Goal: Check status: Check status

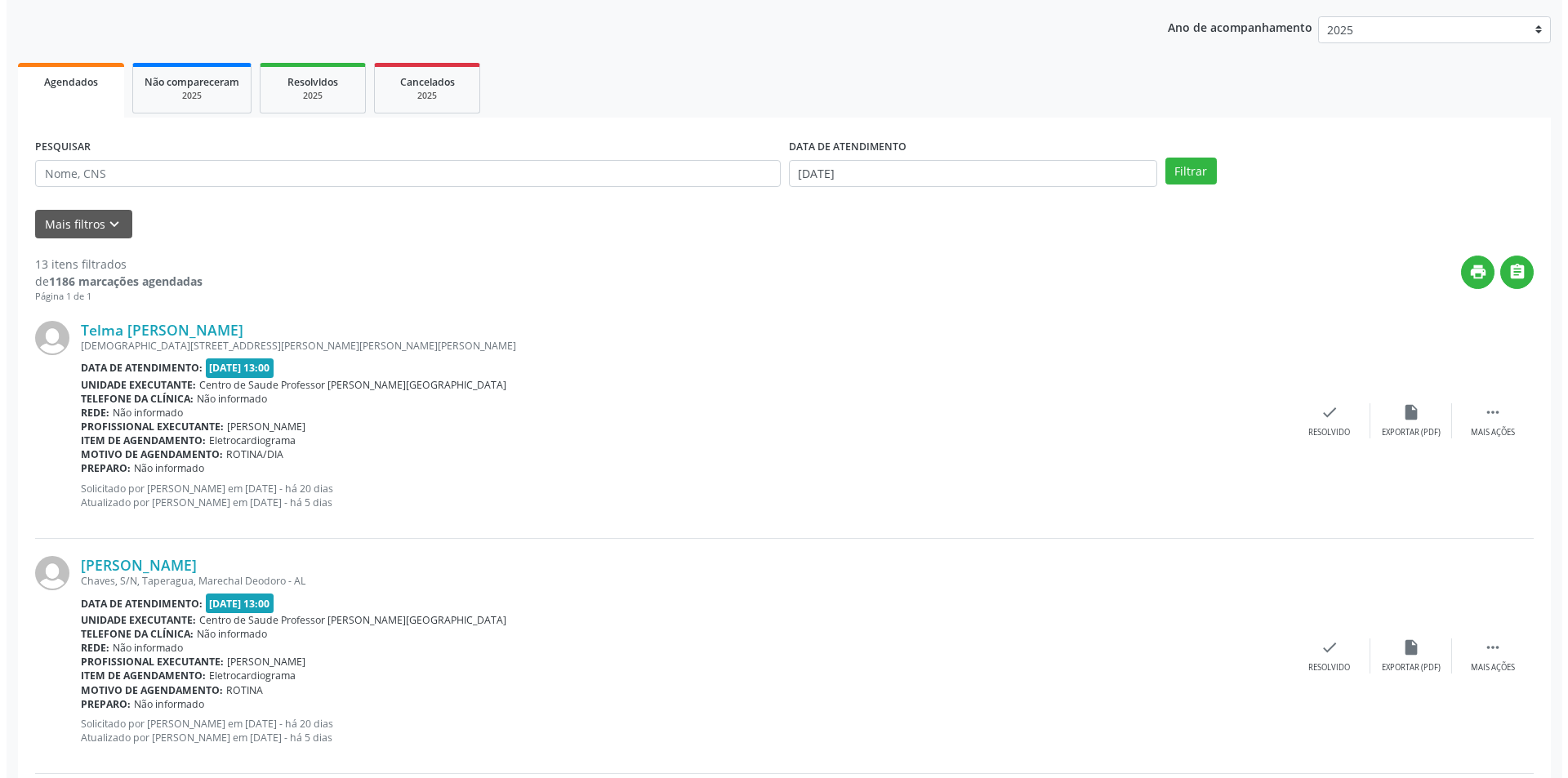
scroll to position [204, 0]
click at [1406, 419] on icon "insert_drive_file" at bounding box center [1404, 412] width 18 height 18
click at [1316, 431] on div "Resolvido" at bounding box center [1322, 433] width 41 height 11
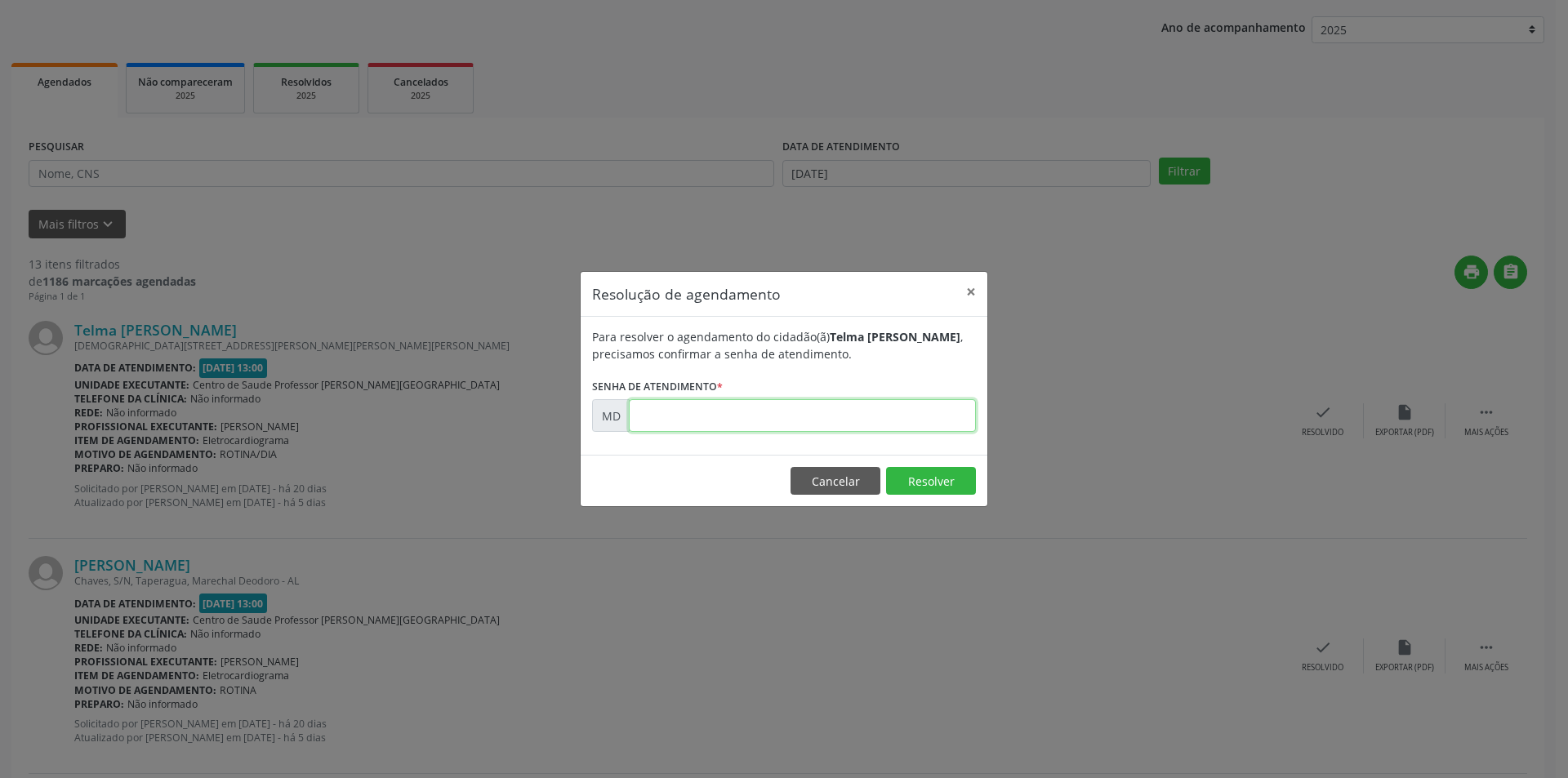
paste input "00011761"
type input "00011761"
click at [927, 470] on button "Resolver" at bounding box center [930, 481] width 90 height 28
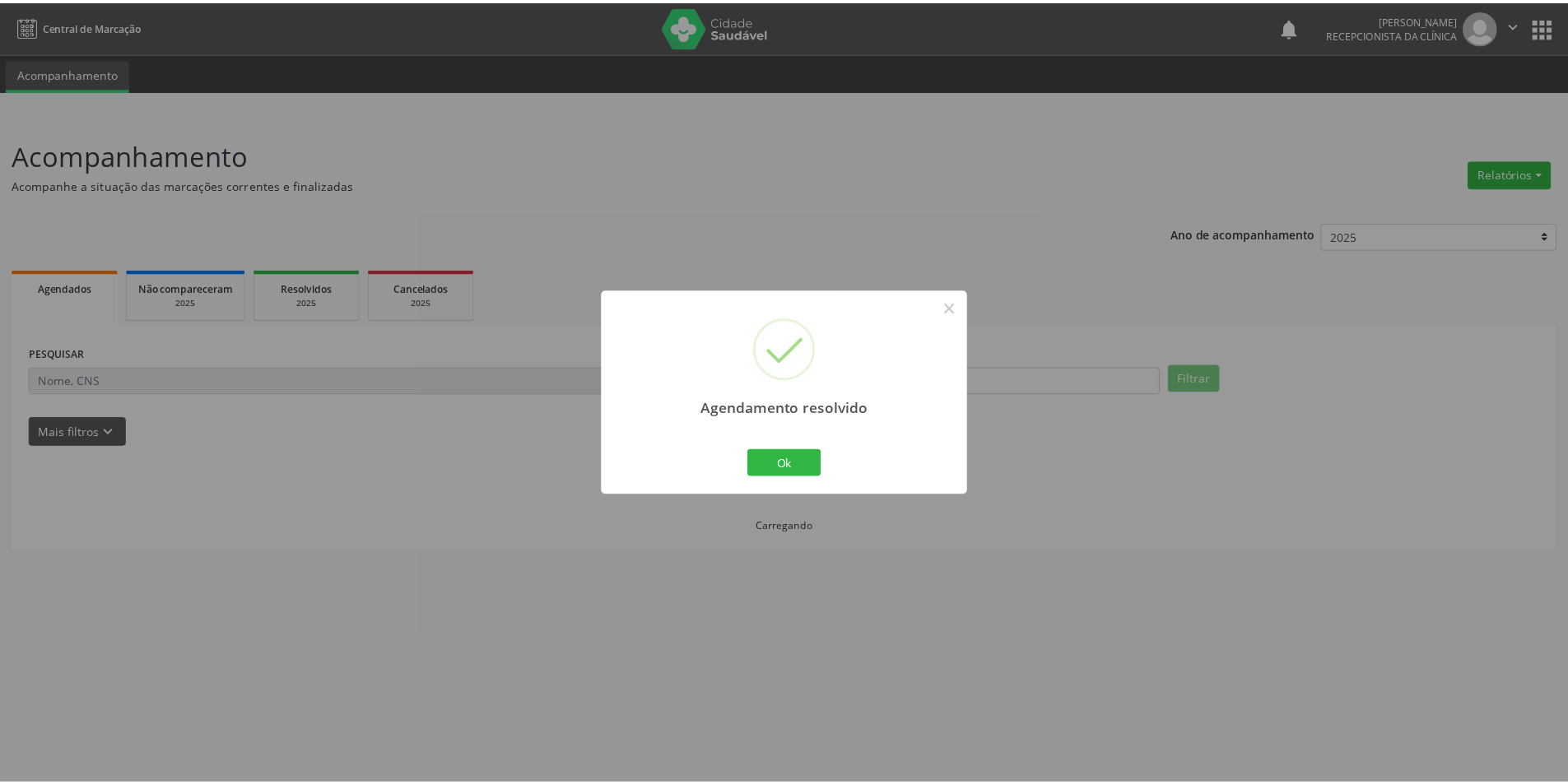
scroll to position [0, 0]
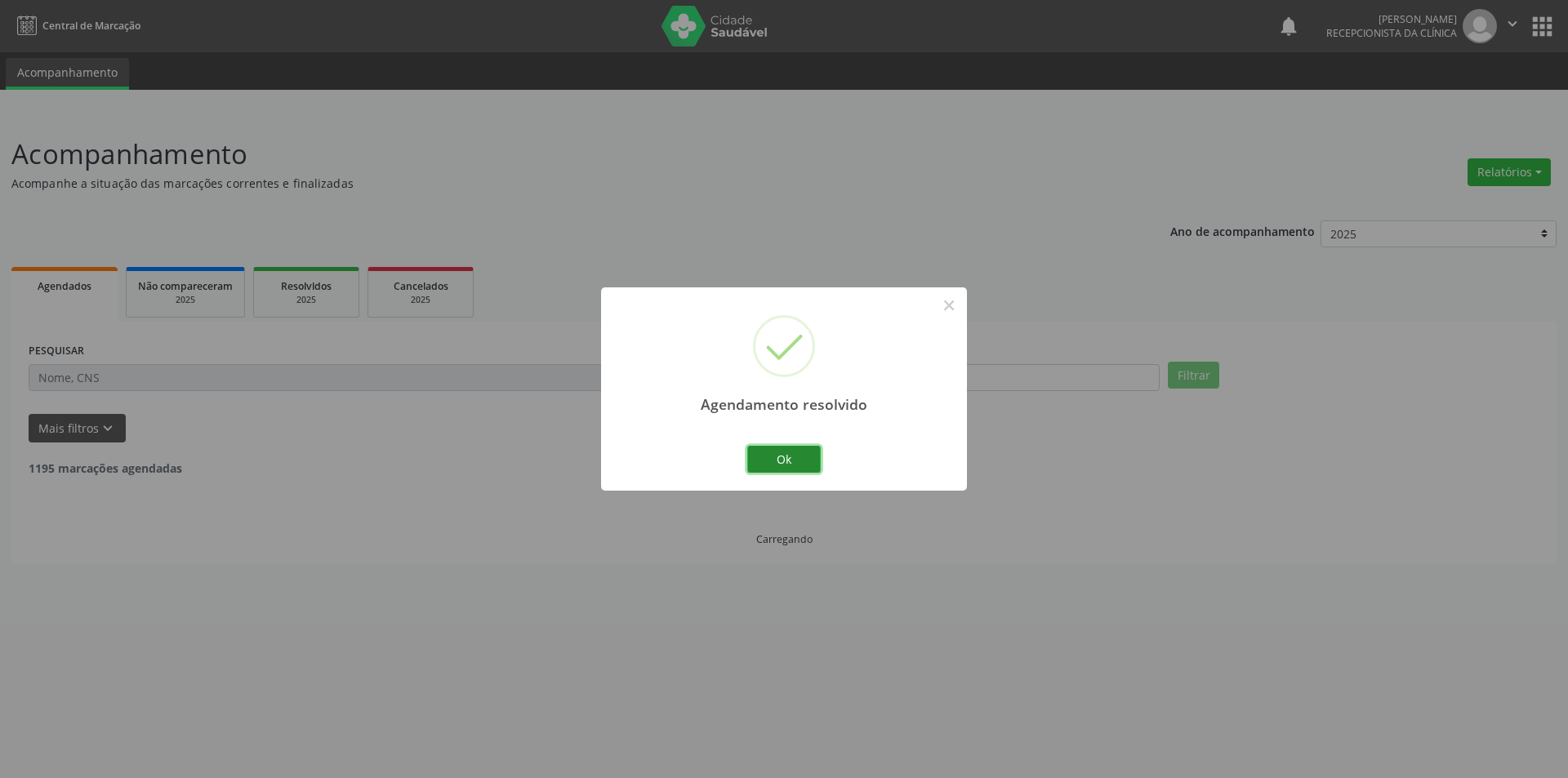
click at [806, 461] on button "Ok" at bounding box center [783, 460] width 73 height 28
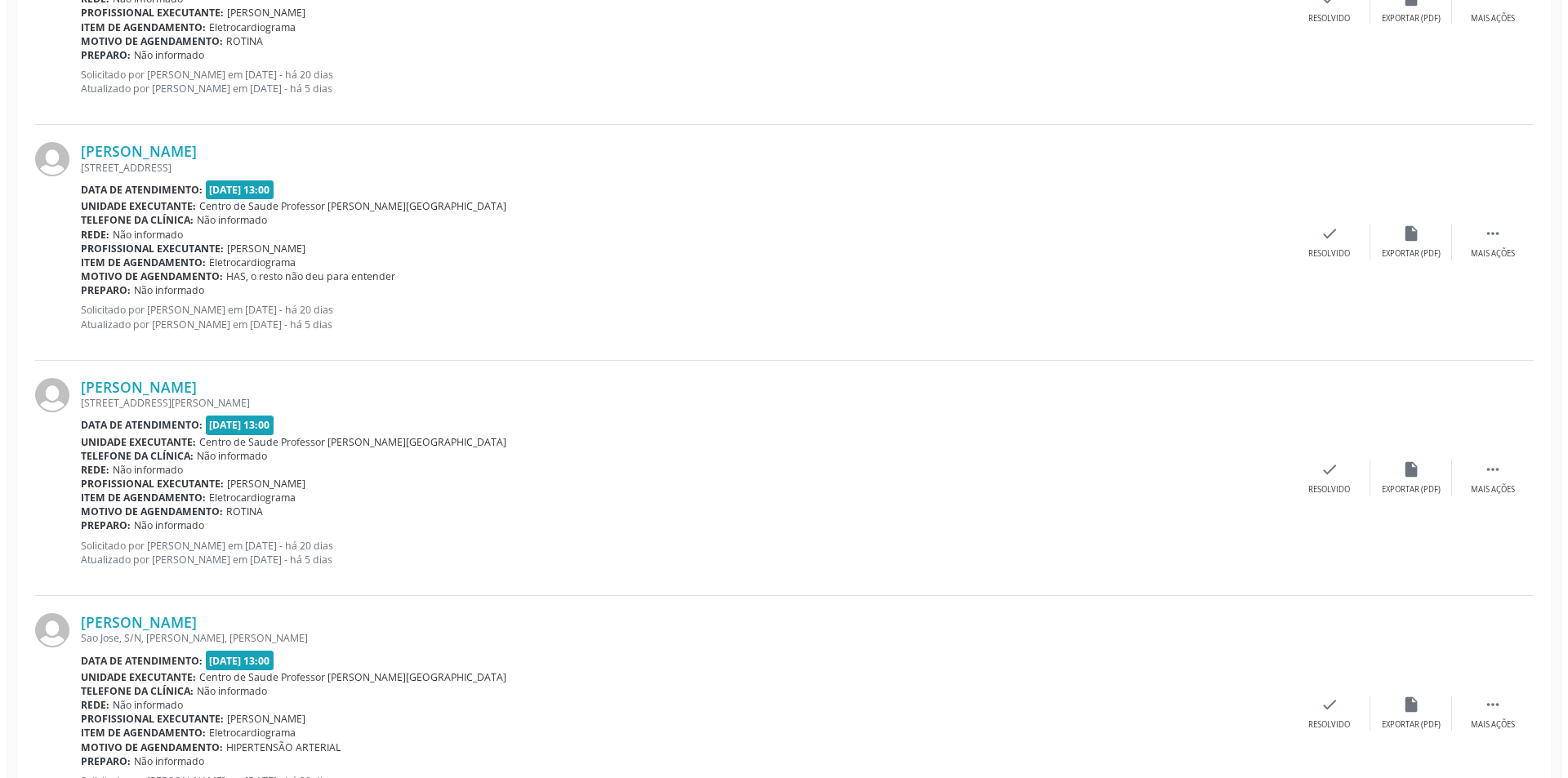
scroll to position [1061, 0]
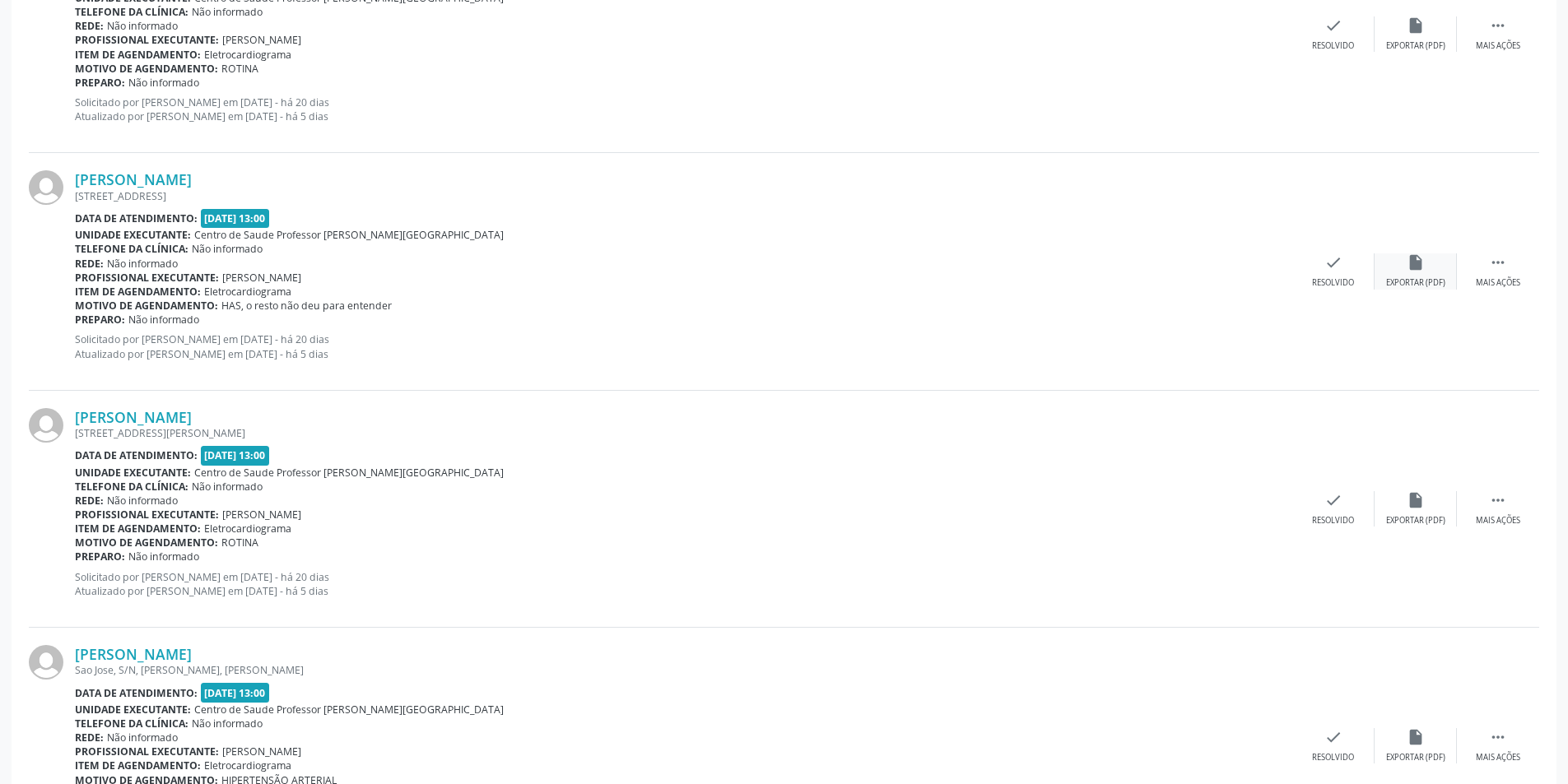
click at [1430, 270] on div "insert_drive_file Exportar (PDF)" at bounding box center [1415, 271] width 82 height 36
click at [1345, 276] on div "check Resolvido" at bounding box center [1333, 271] width 82 height 36
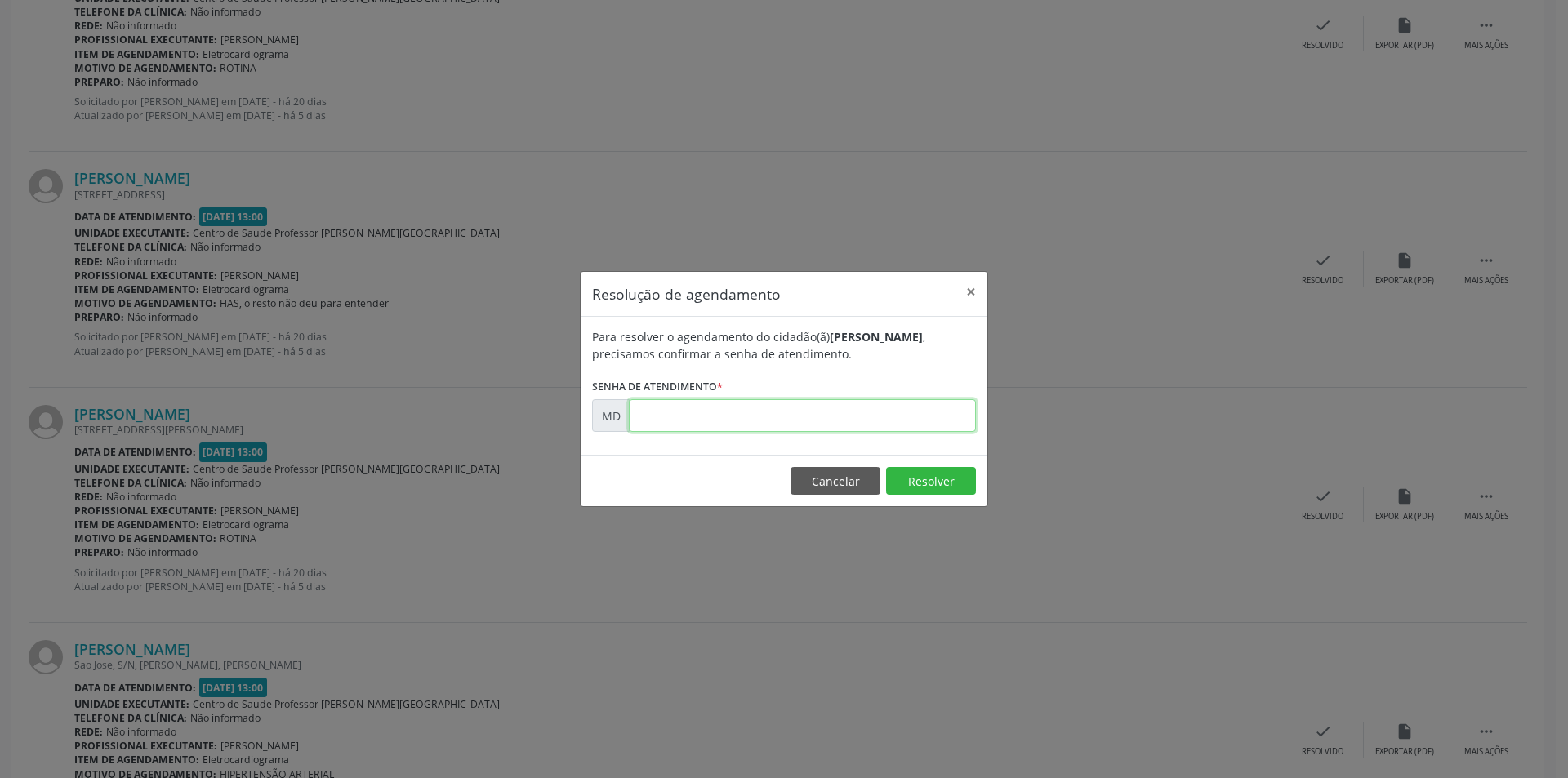
paste input "00011785"
type input "00011785"
click at [949, 485] on button "Resolver" at bounding box center [930, 481] width 90 height 28
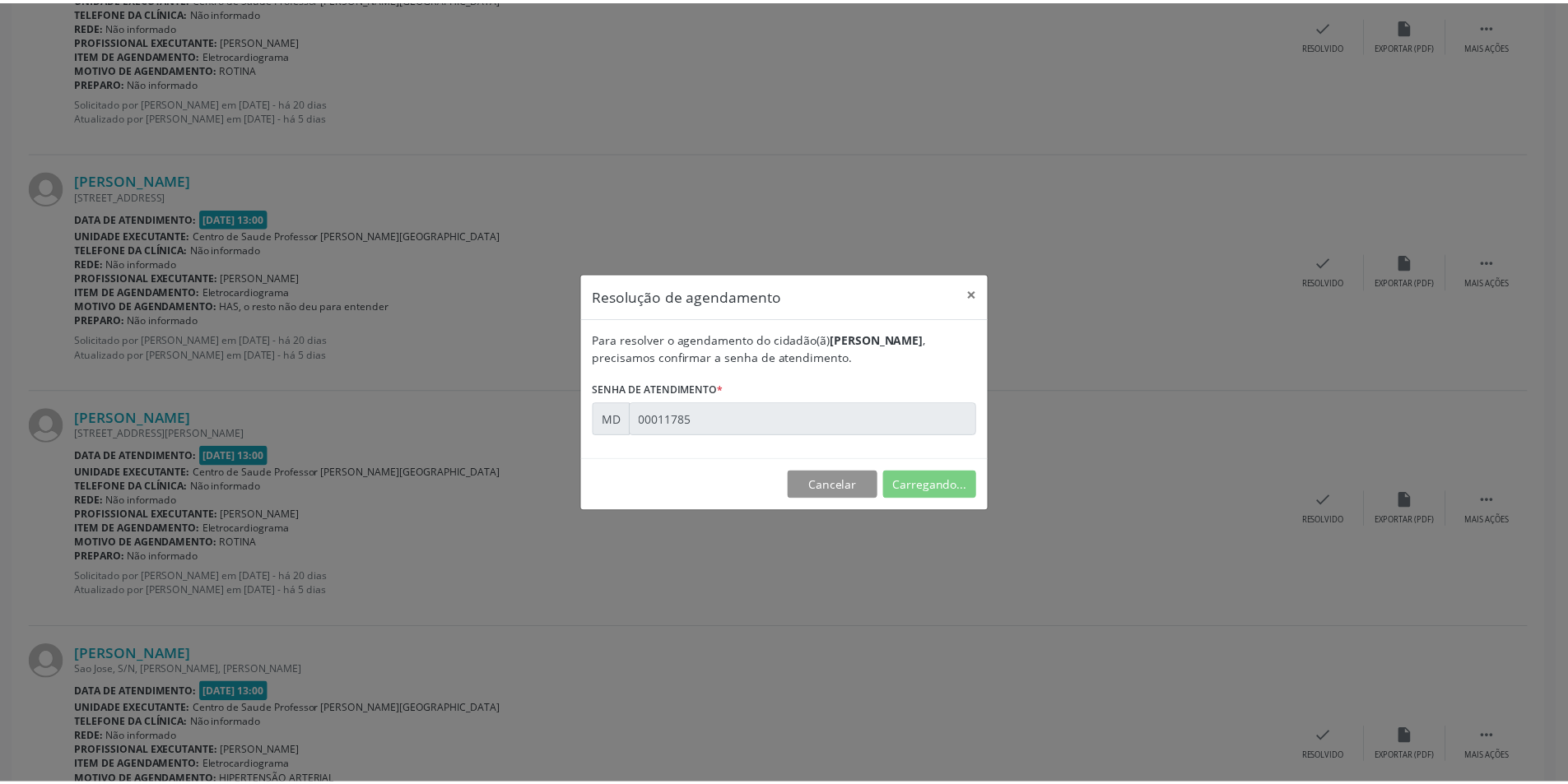
scroll to position [0, 0]
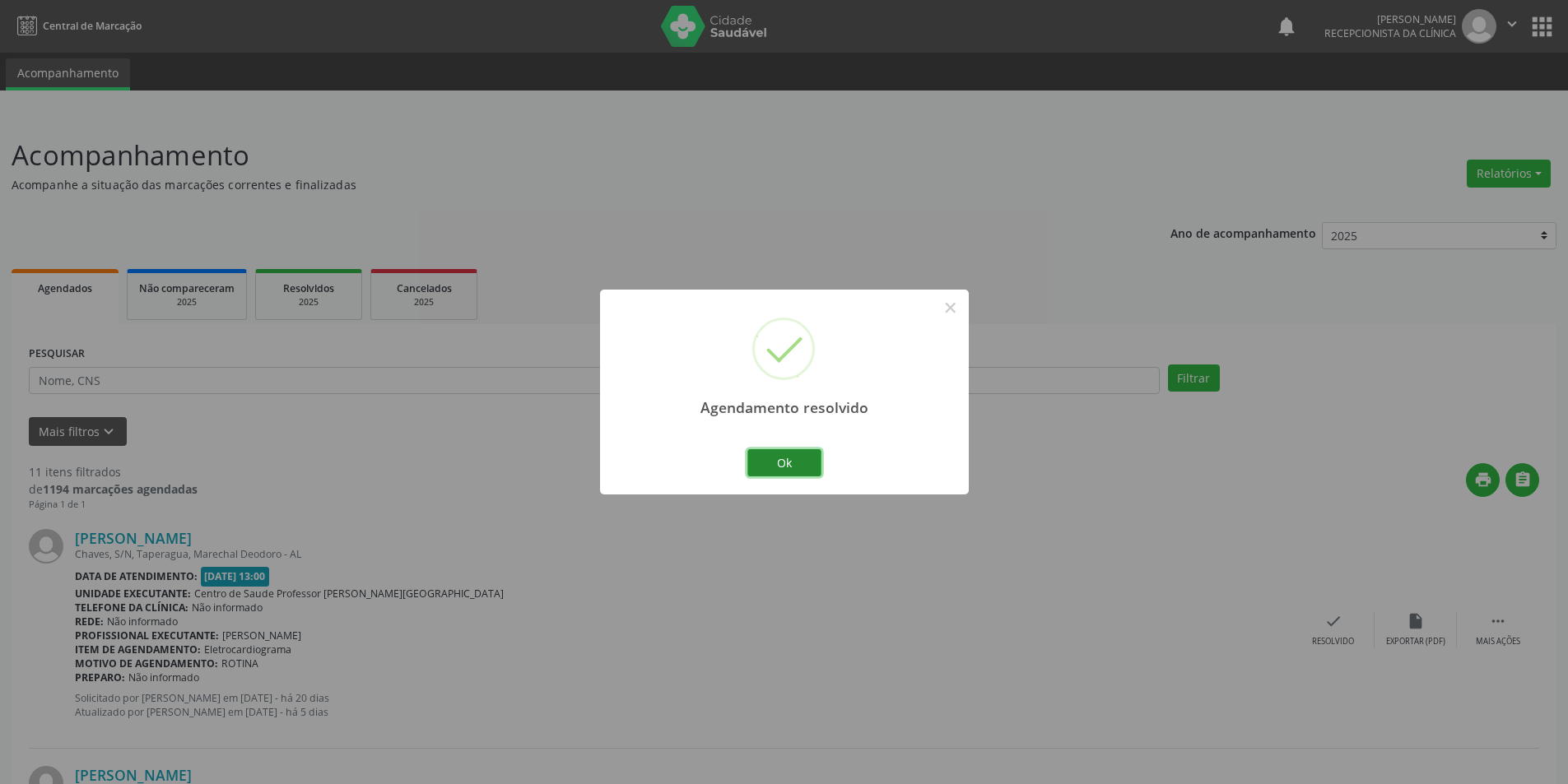
click at [780, 451] on button "Ok" at bounding box center [784, 464] width 74 height 28
